Goal: Go to known website: Access a specific website the user already knows

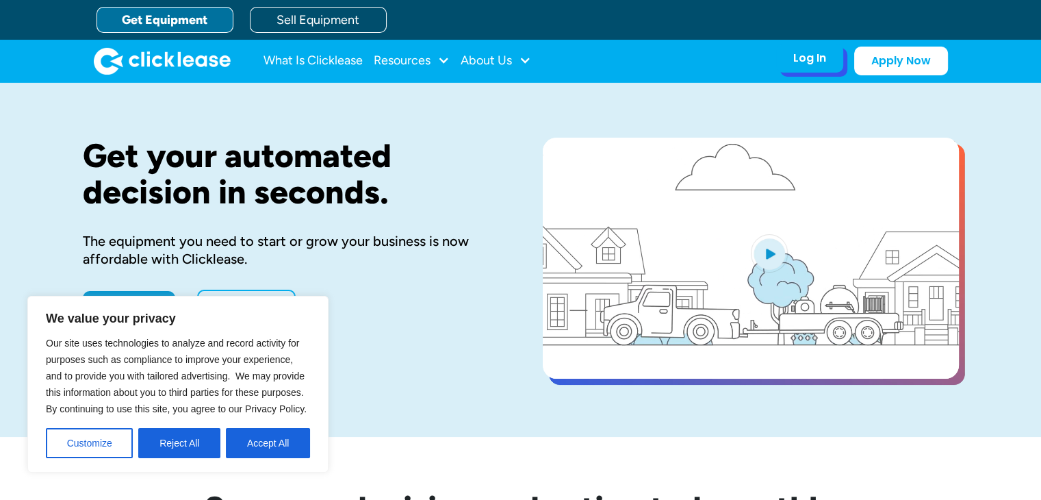
click at [802, 70] on div "Log In Account login I use Clicklease to get my equipment Partner Portal I offe…" at bounding box center [809, 58] width 67 height 29
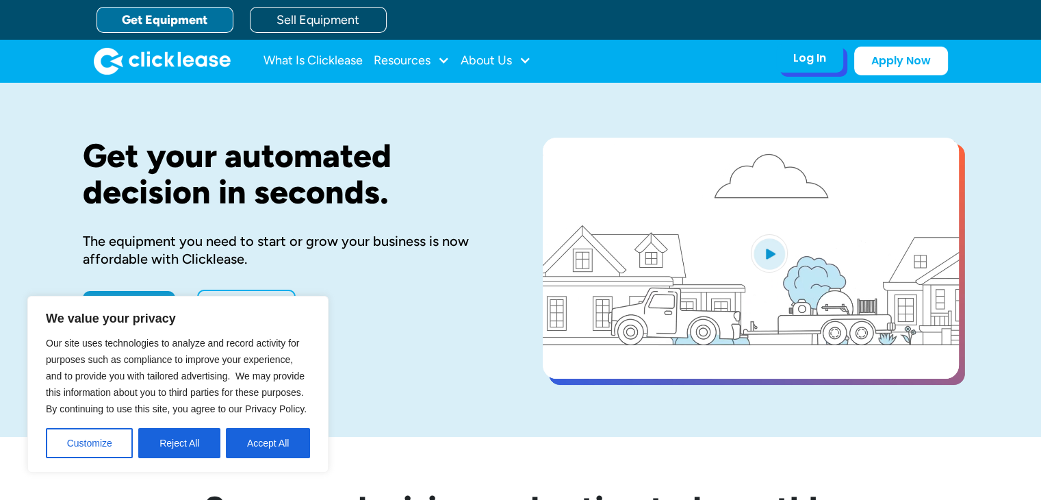
click at [824, 62] on div "Log In" at bounding box center [809, 58] width 33 height 14
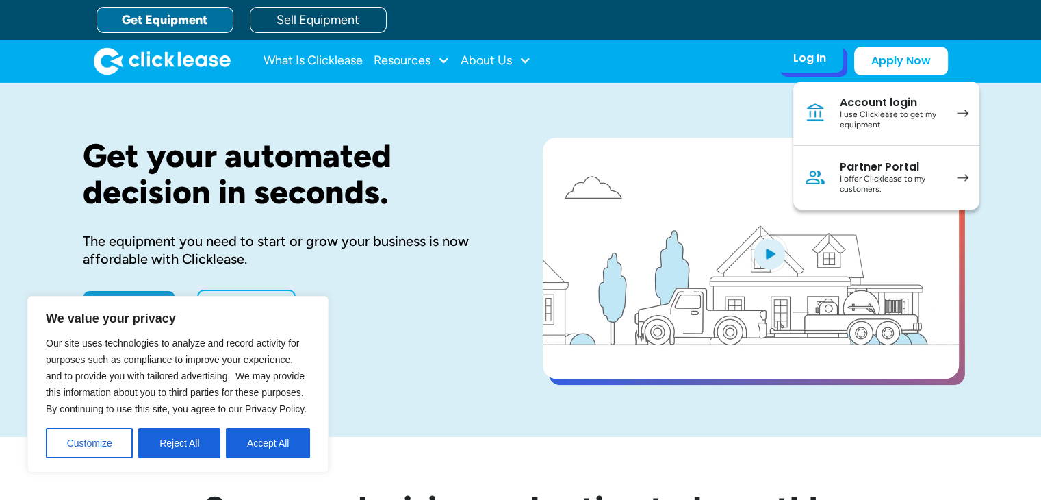
click at [880, 188] on div "I offer Clicklease to my customers." at bounding box center [891, 184] width 103 height 21
